Goal: Check status: Check status

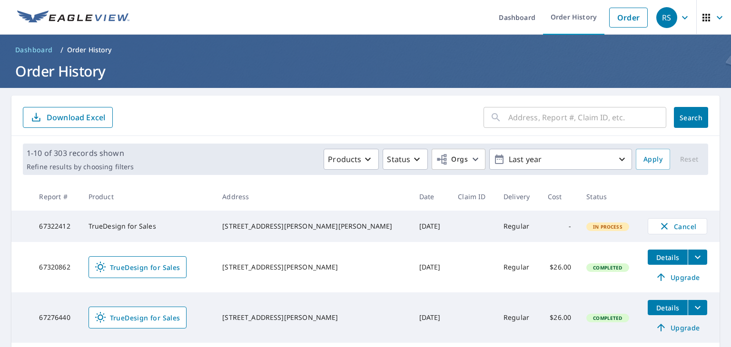
click at [168, 277] on link "TrueDesign for Sales" at bounding box center [138, 268] width 98 height 22
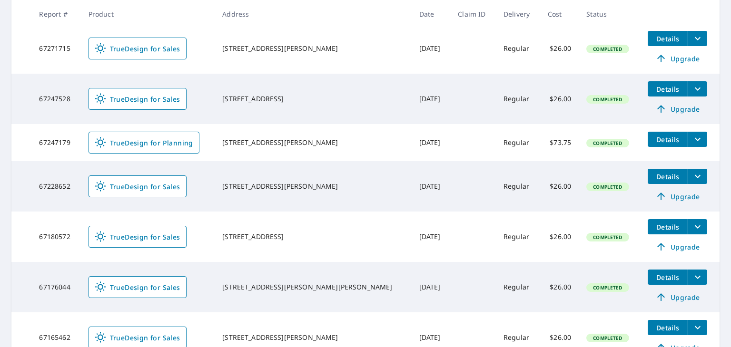
scroll to position [320, 0]
drag, startPoint x: 326, startPoint y: 193, endPoint x: 234, endPoint y: 186, distance: 92.1
click at [234, 186] on td "[STREET_ADDRESS][PERSON_NAME]" at bounding box center [313, 186] width 197 height 50
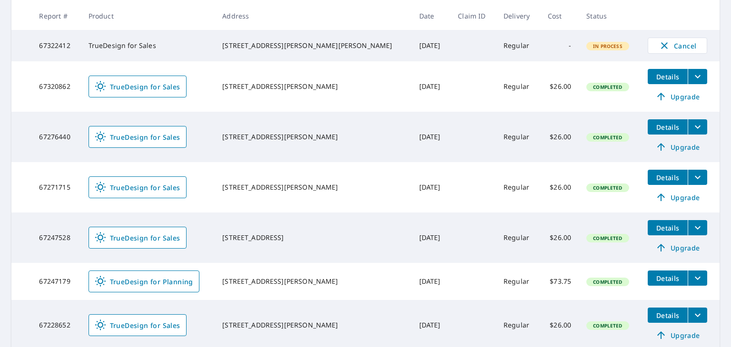
scroll to position [0, 0]
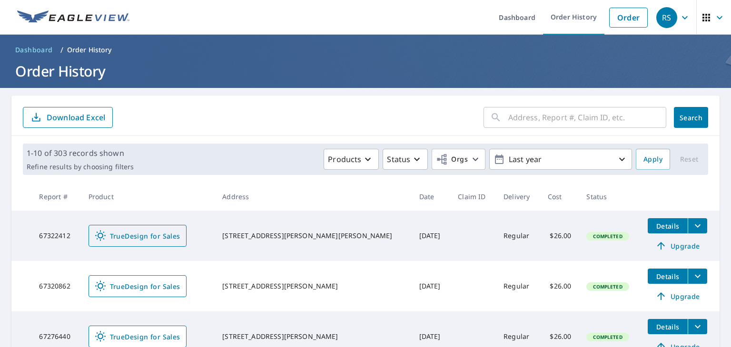
click at [152, 239] on span "TrueDesign for Sales" at bounding box center [138, 235] width 86 height 11
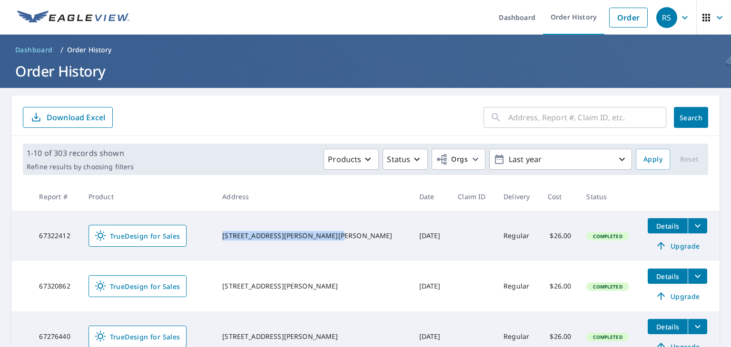
drag, startPoint x: 309, startPoint y: 240, endPoint x: 242, endPoint y: 231, distance: 68.2
click at [240, 231] on div "[STREET_ADDRESS][PERSON_NAME][PERSON_NAME]" at bounding box center [312, 236] width 181 height 10
copy div "[STREET_ADDRESS][PERSON_NAME][PERSON_NAME]"
click at [159, 234] on span "TrueDesign for Sales" at bounding box center [138, 235] width 86 height 11
